Goal: Task Accomplishment & Management: Use online tool/utility

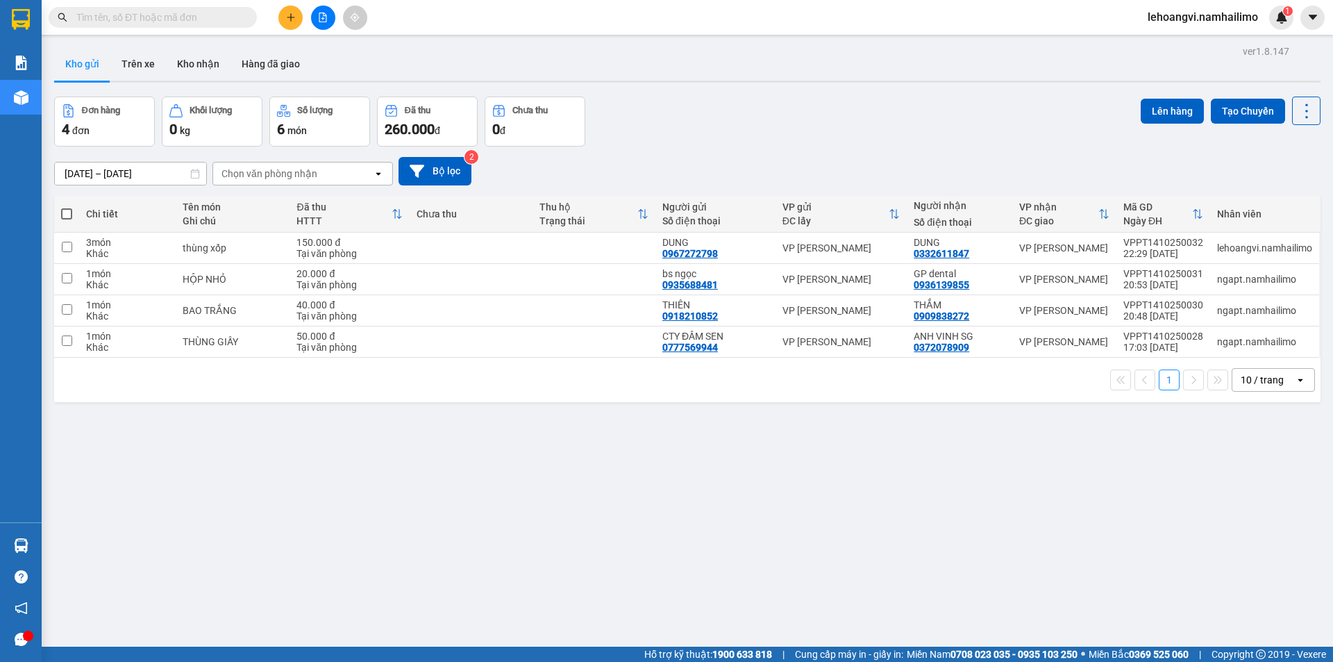
click at [69, 215] on span at bounding box center [66, 213] width 11 height 11
click at [67, 207] on input "checkbox" at bounding box center [67, 207] width 0 height 0
checkbox input "true"
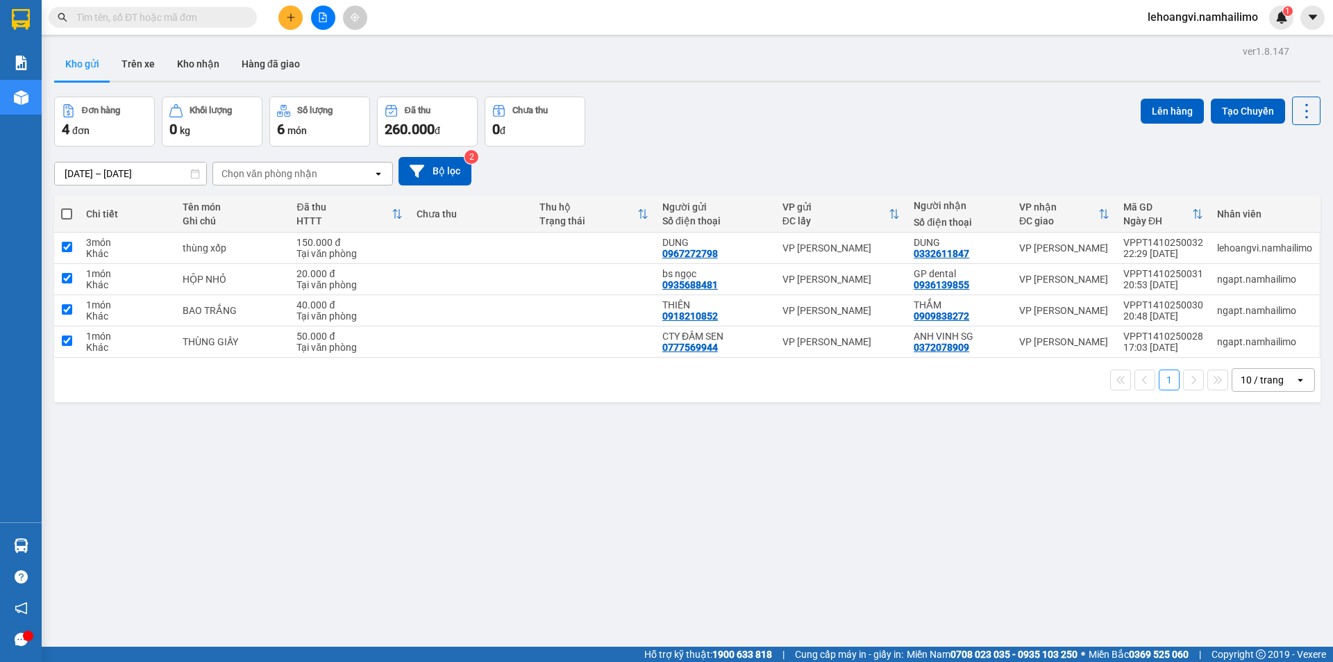
checkbox input "true"
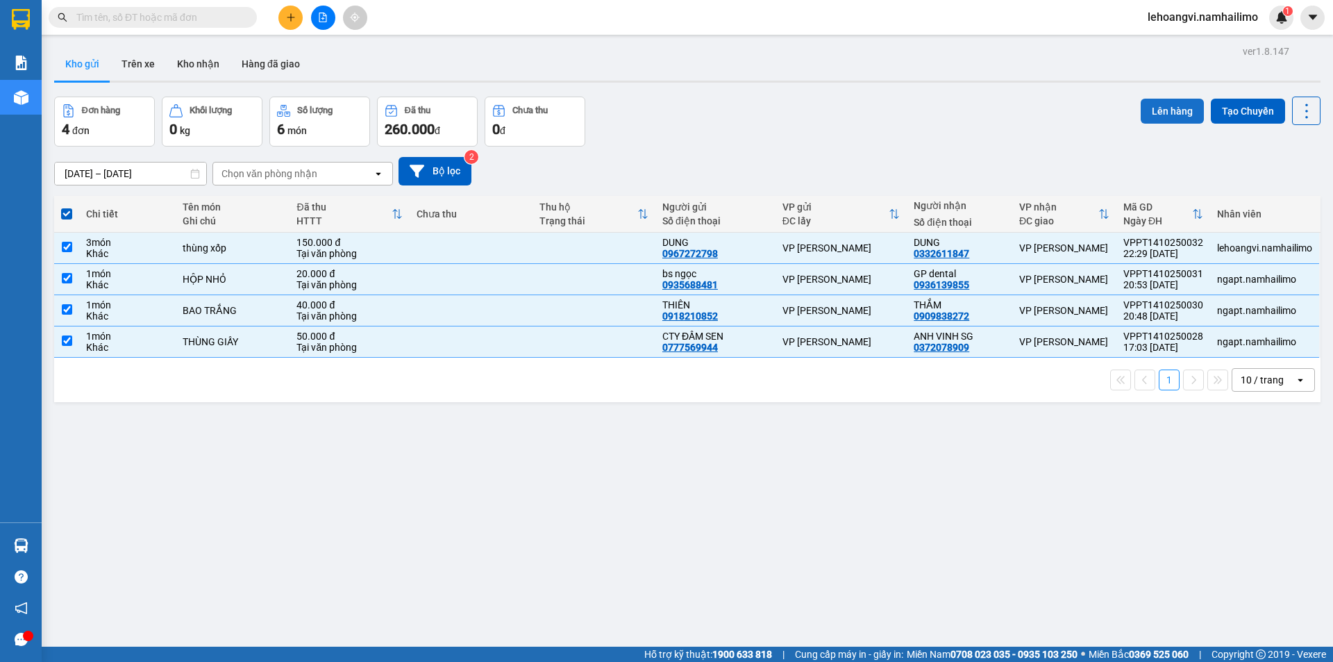
click at [1154, 108] on button "Lên hàng" at bounding box center [1172, 111] width 63 height 25
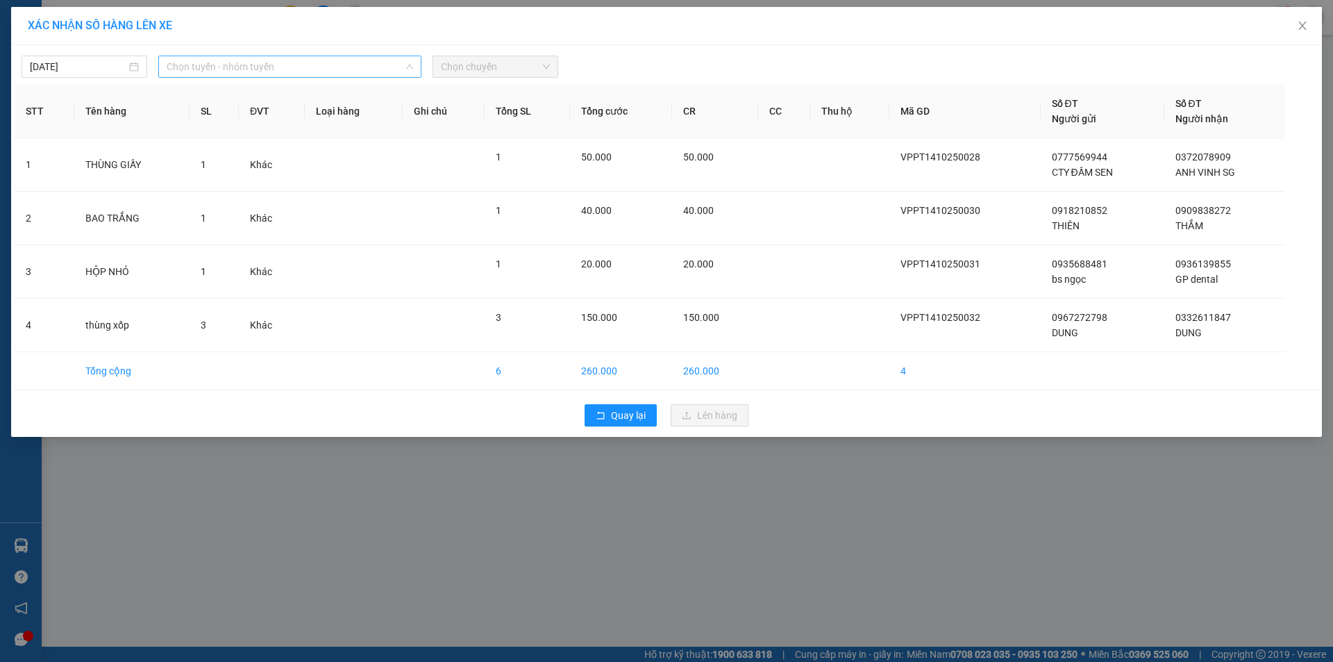
click at [252, 72] on span "Chọn tuyến - nhóm tuyến" at bounding box center [290, 66] width 247 height 21
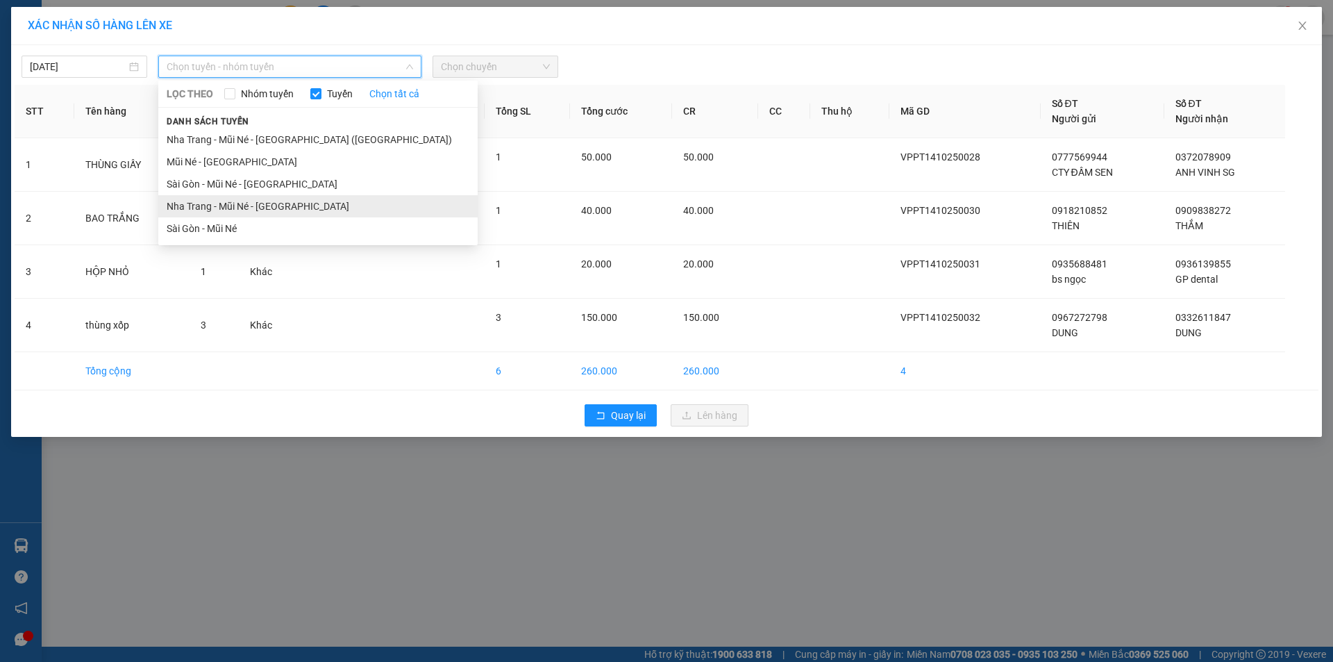
click at [225, 210] on li "Nha Trang - Mũi Né - [GEOGRAPHIC_DATA]" at bounding box center [317, 206] width 319 height 22
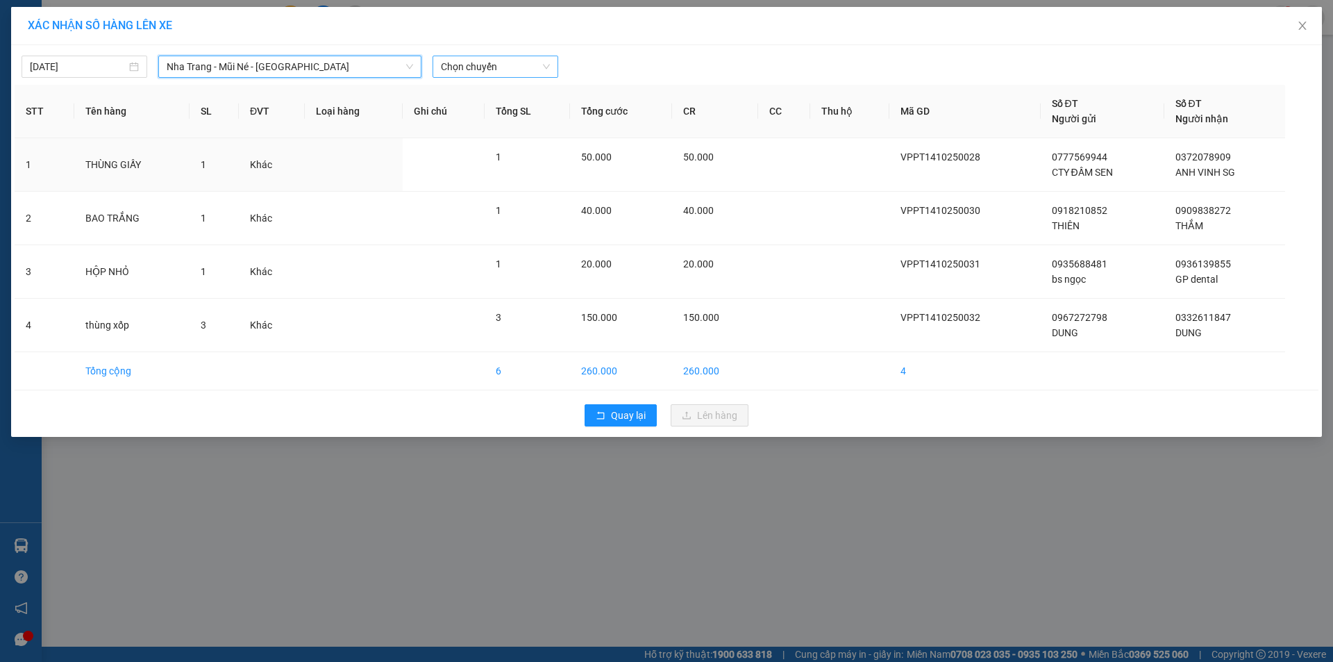
click at [535, 66] on span "Chọn chuyến" at bounding box center [495, 66] width 109 height 21
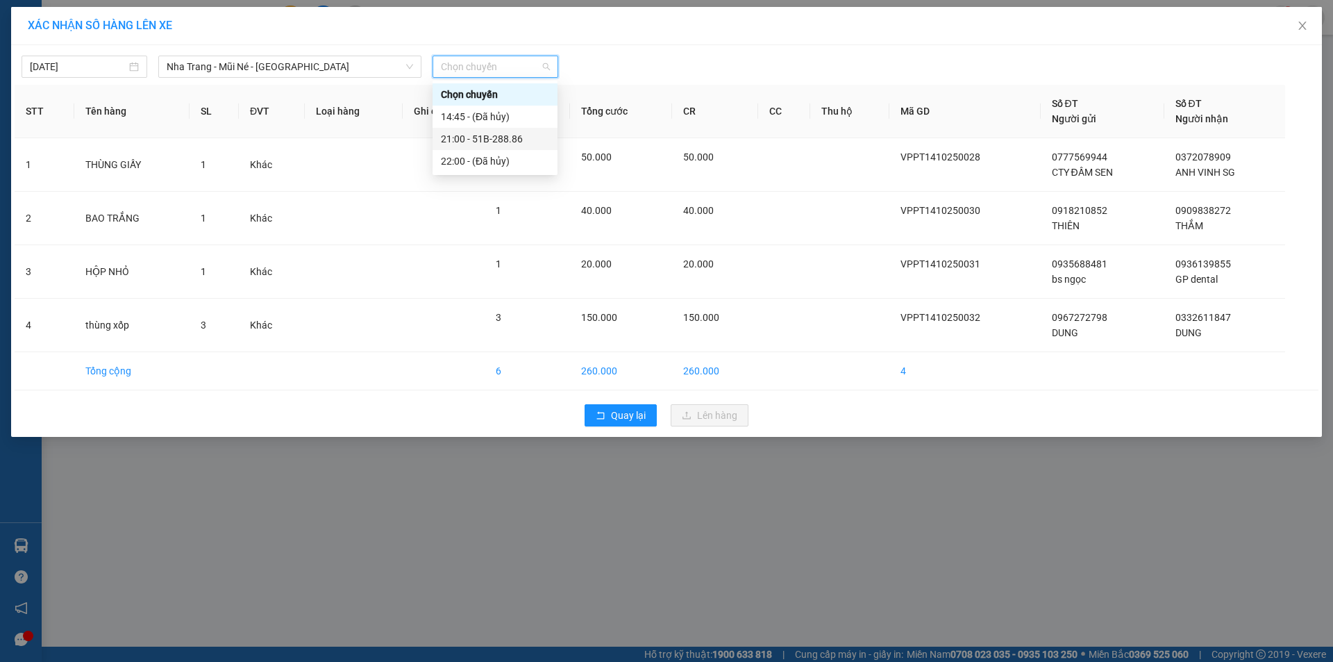
click at [529, 133] on div "21:00 - 51B-288.86" at bounding box center [495, 138] width 108 height 15
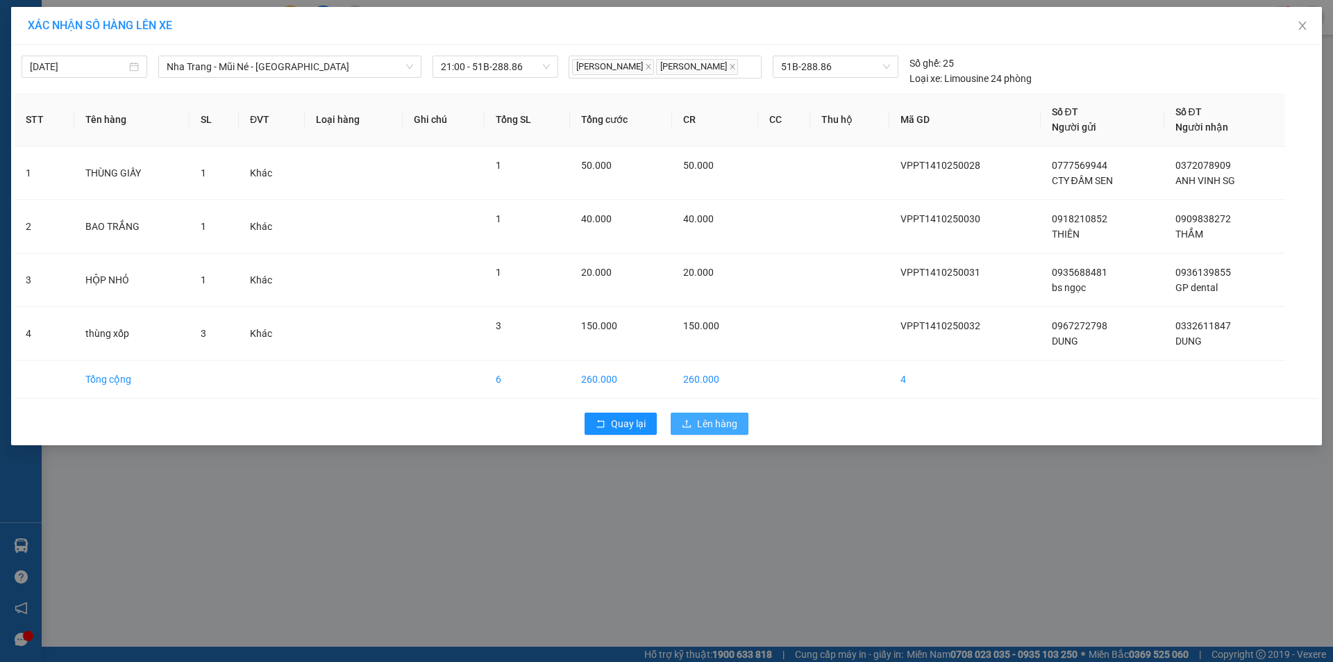
click at [698, 419] on span "Lên hàng" at bounding box center [717, 423] width 40 height 15
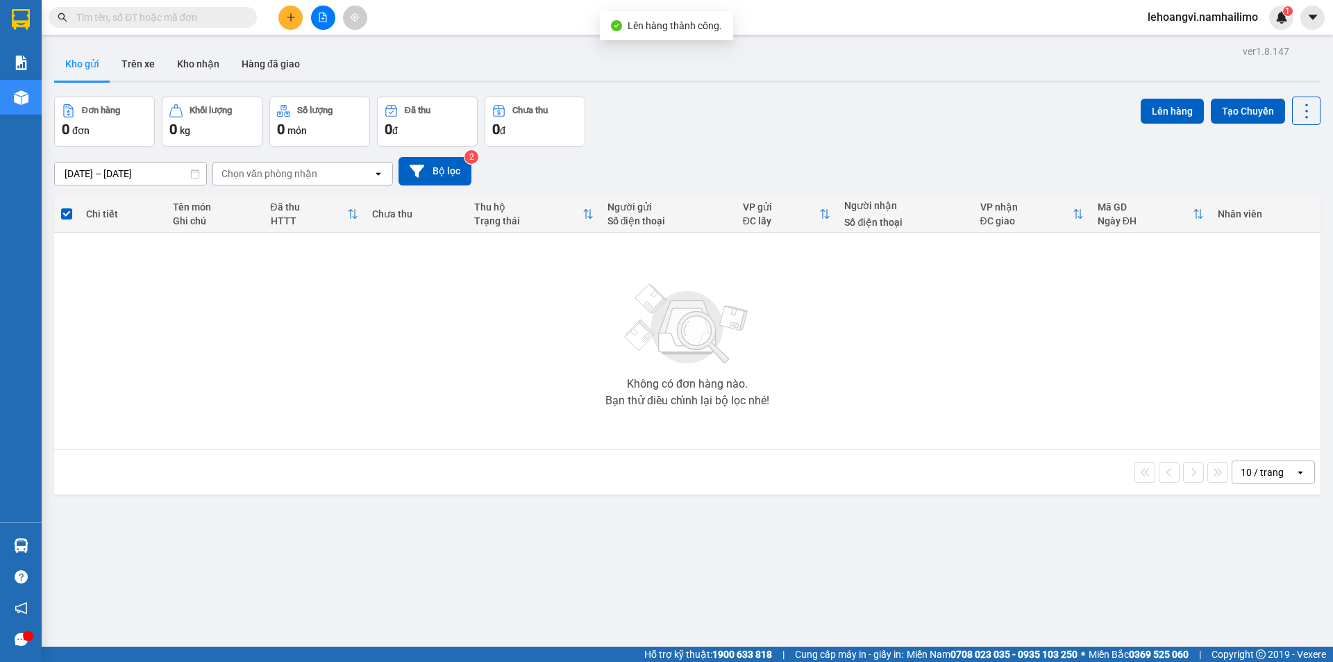
click at [333, 176] on div "Chọn văn phòng nhận" at bounding box center [293, 173] width 160 height 22
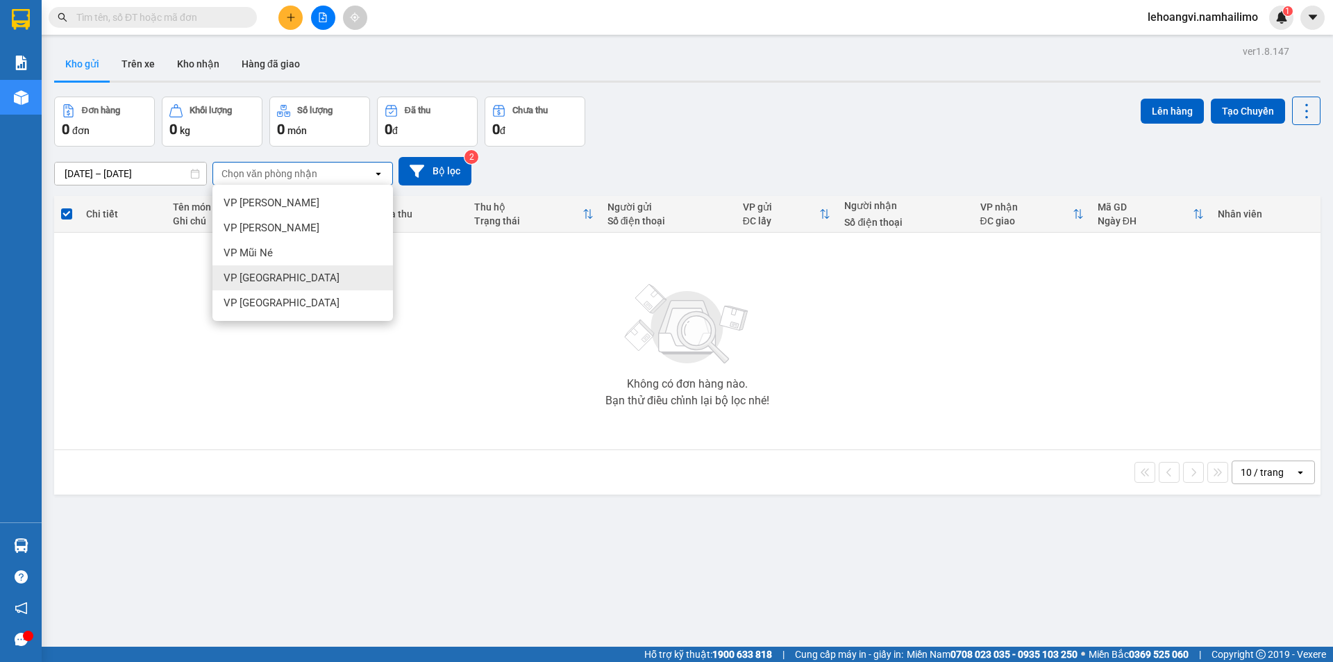
click at [321, 280] on div "VP [GEOGRAPHIC_DATA]" at bounding box center [302, 277] width 181 height 25
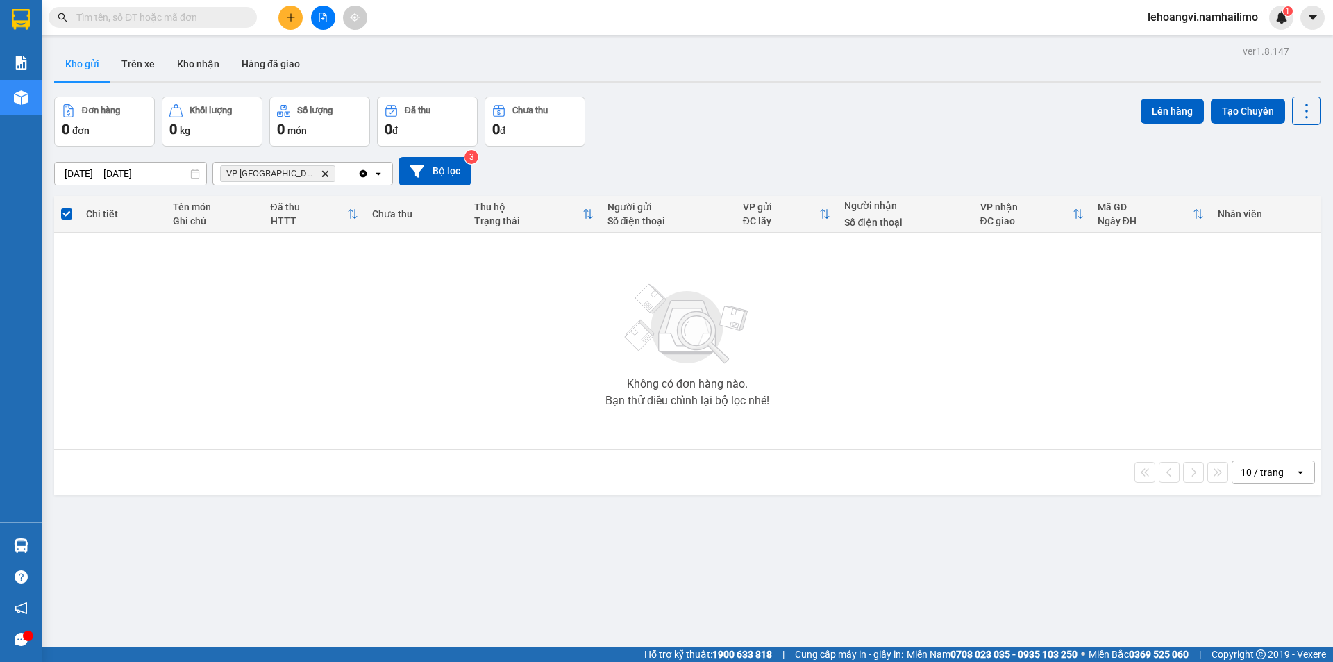
click at [321, 175] on icon "Delete" at bounding box center [325, 173] width 8 height 8
